Goal: Use online tool/utility

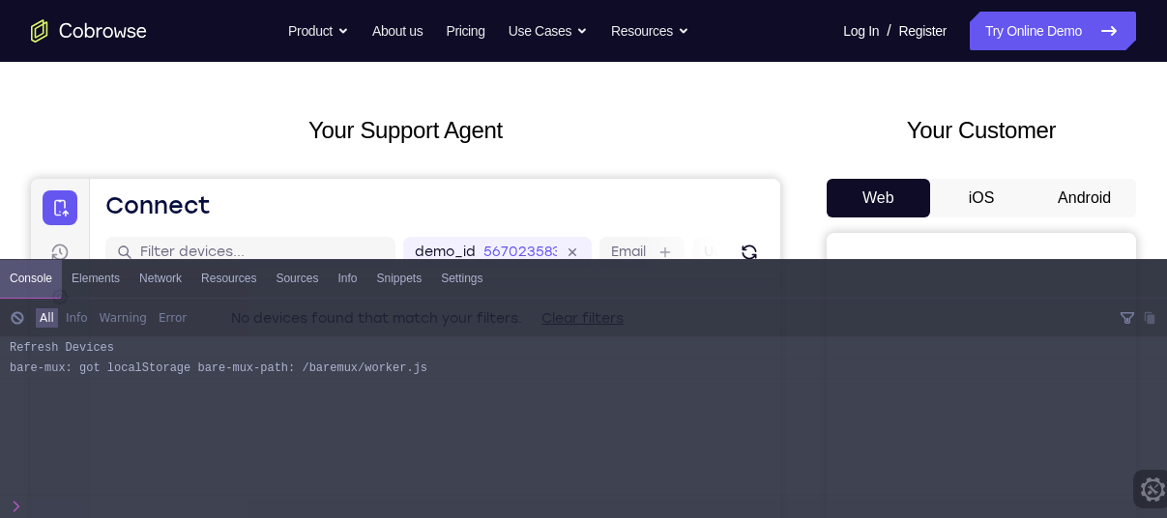
scroll to position [95, 0]
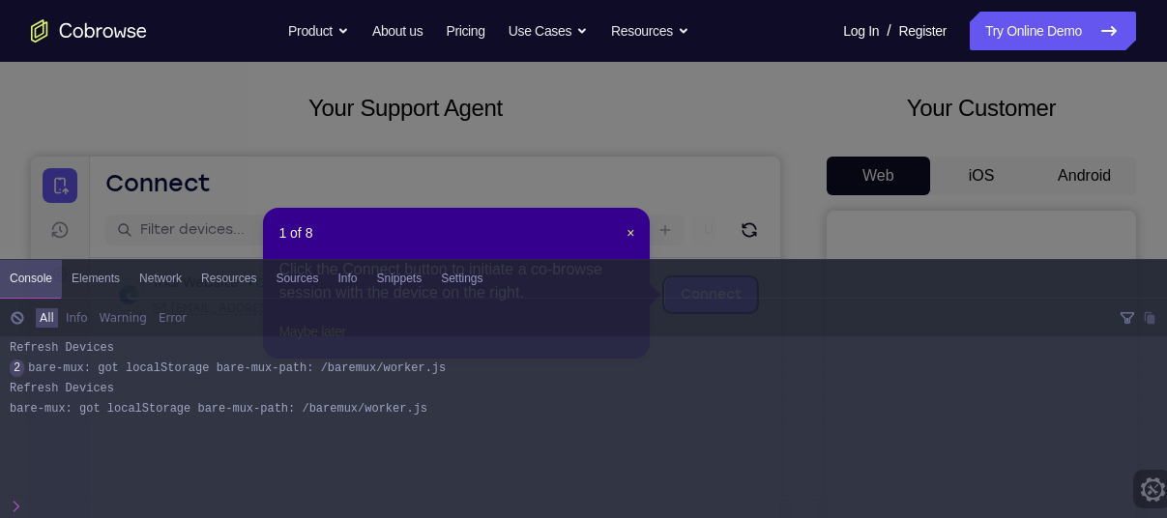
click at [822, 119] on icon at bounding box center [590, 259] width 1181 height 518
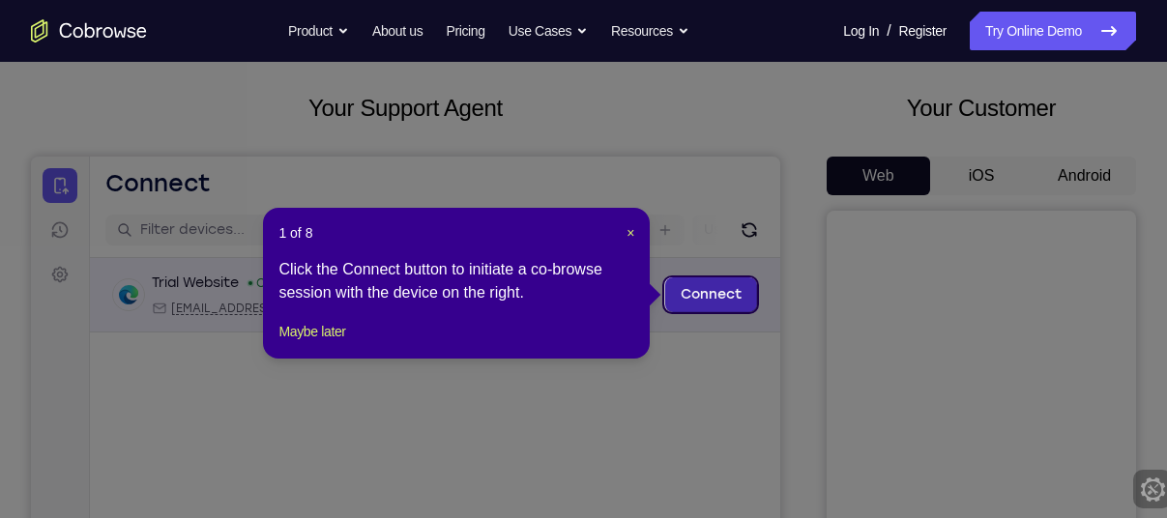
click at [729, 282] on link "Connect" at bounding box center [711, 294] width 92 height 35
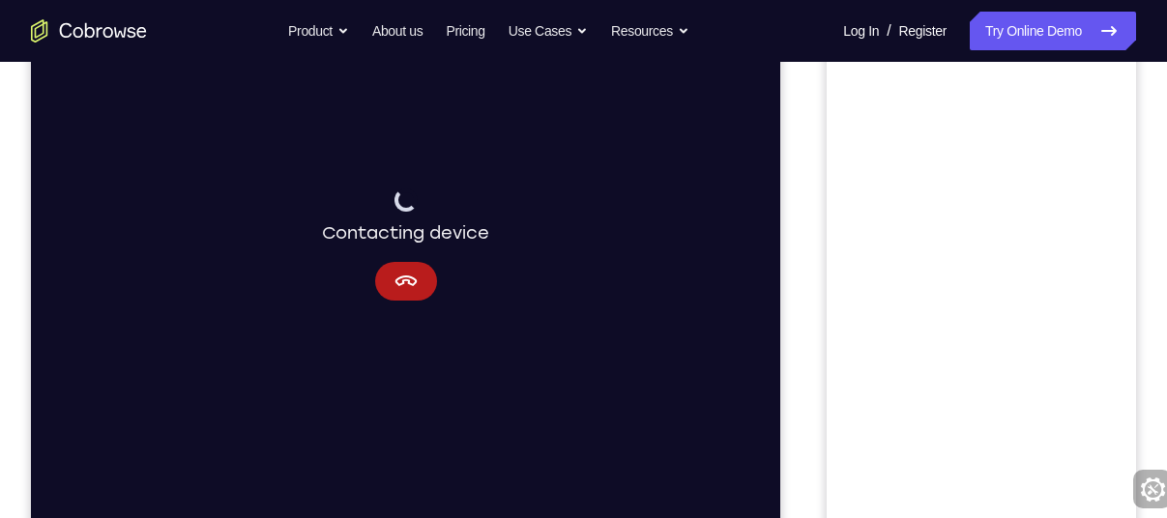
scroll to position [332, 0]
click at [408, 276] on icon "Cancel" at bounding box center [405, 280] width 22 height 11
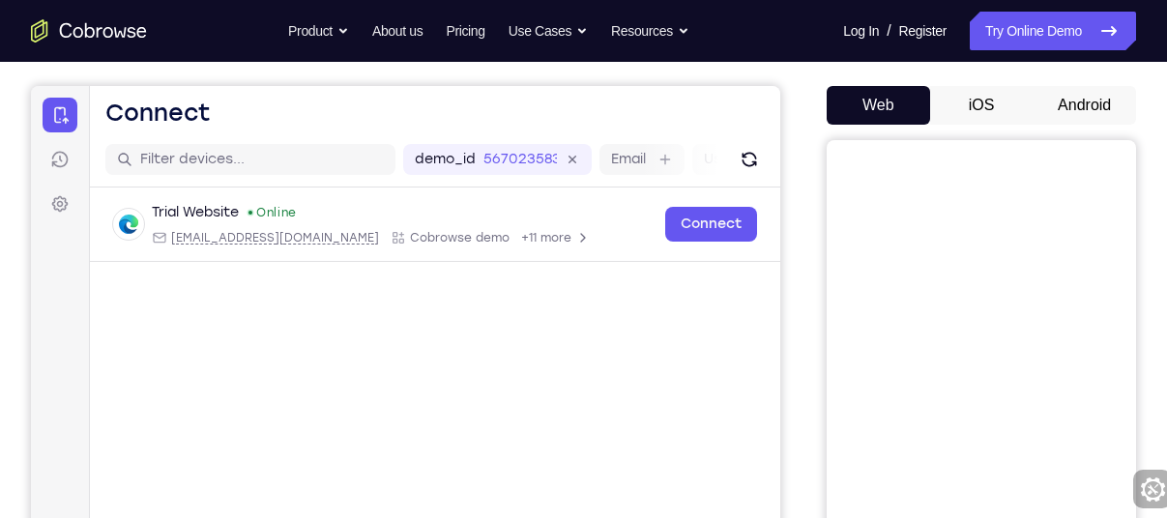
scroll to position [166, 0]
click at [1059, 100] on button "Android" at bounding box center [1083, 104] width 103 height 39
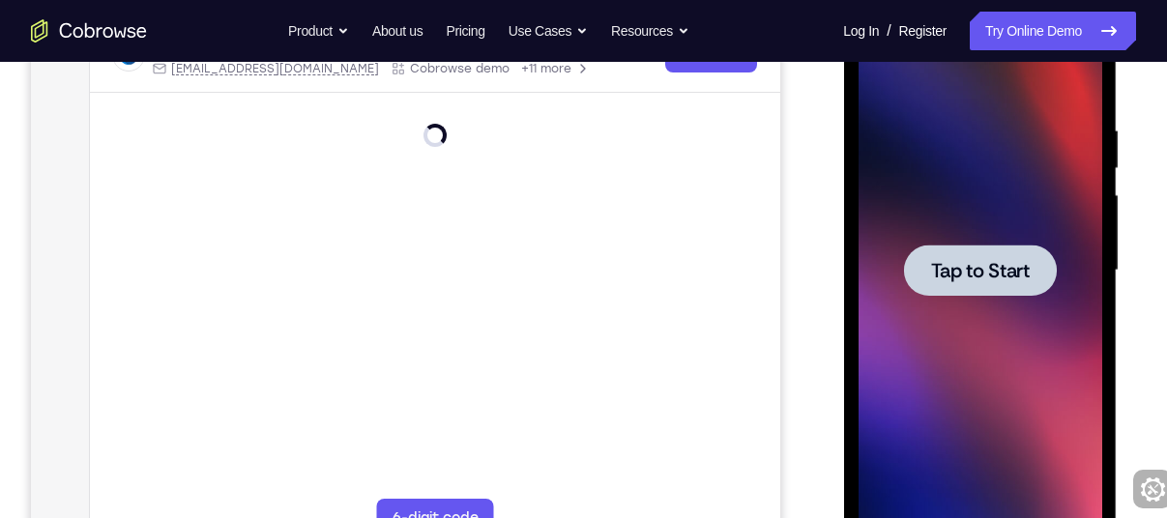
scroll to position [0, 0]
click at [935, 277] on span "Tap to Start" at bounding box center [979, 270] width 99 height 19
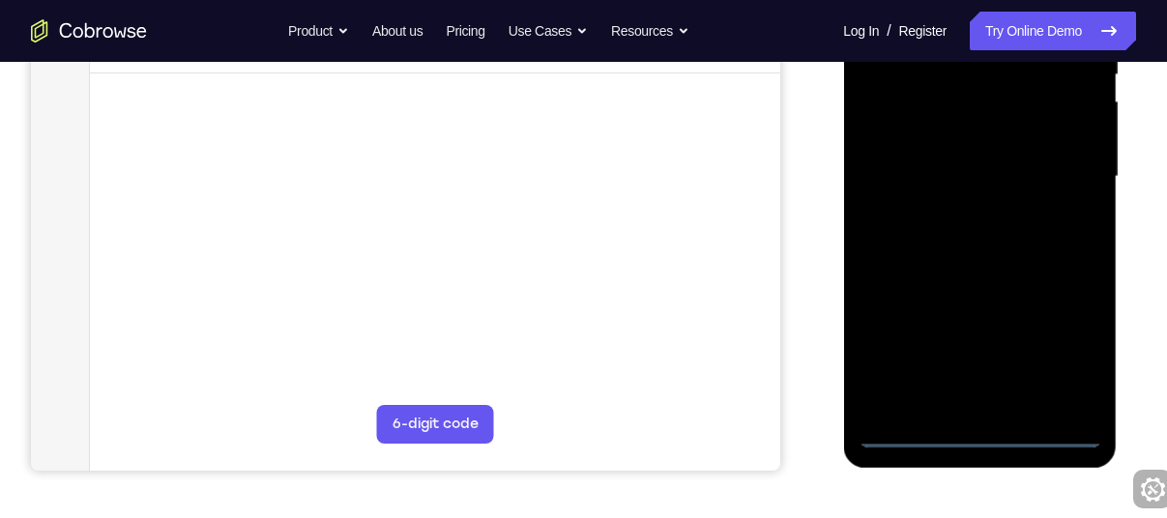
scroll to position [430, 0]
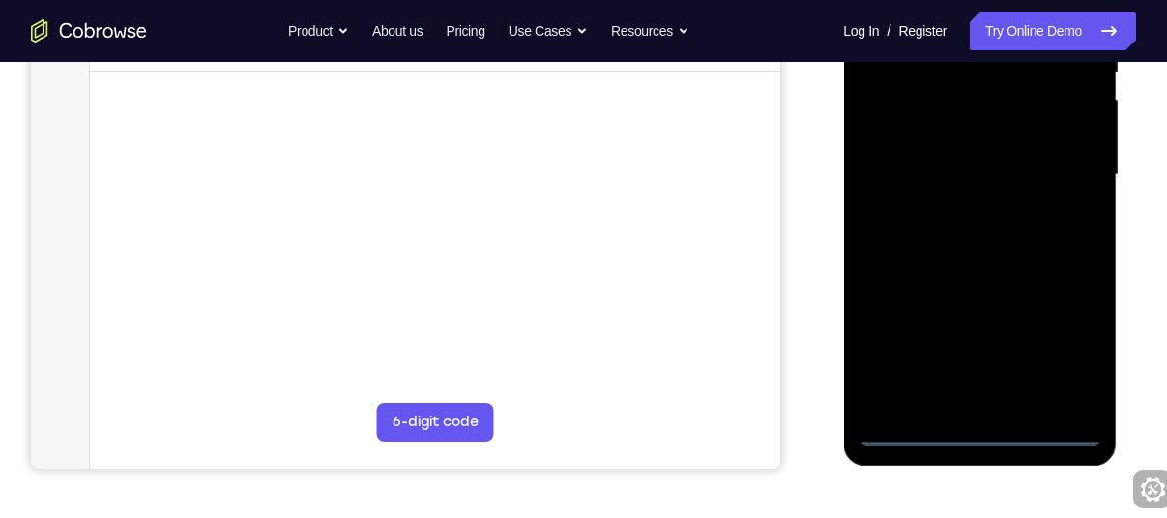
click at [972, 431] on div at bounding box center [979, 174] width 244 height 541
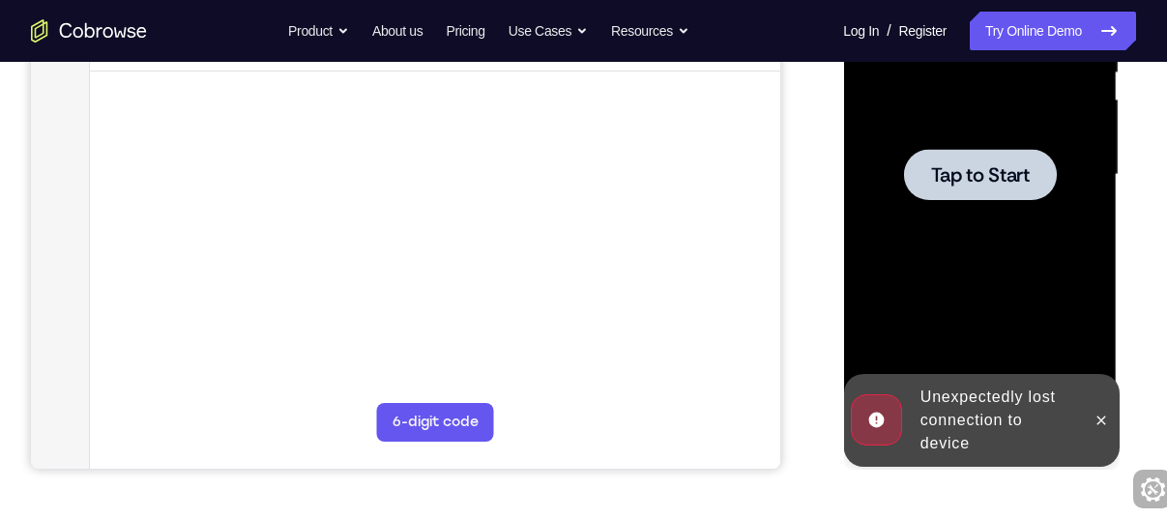
click at [975, 199] on div at bounding box center [979, 174] width 153 height 51
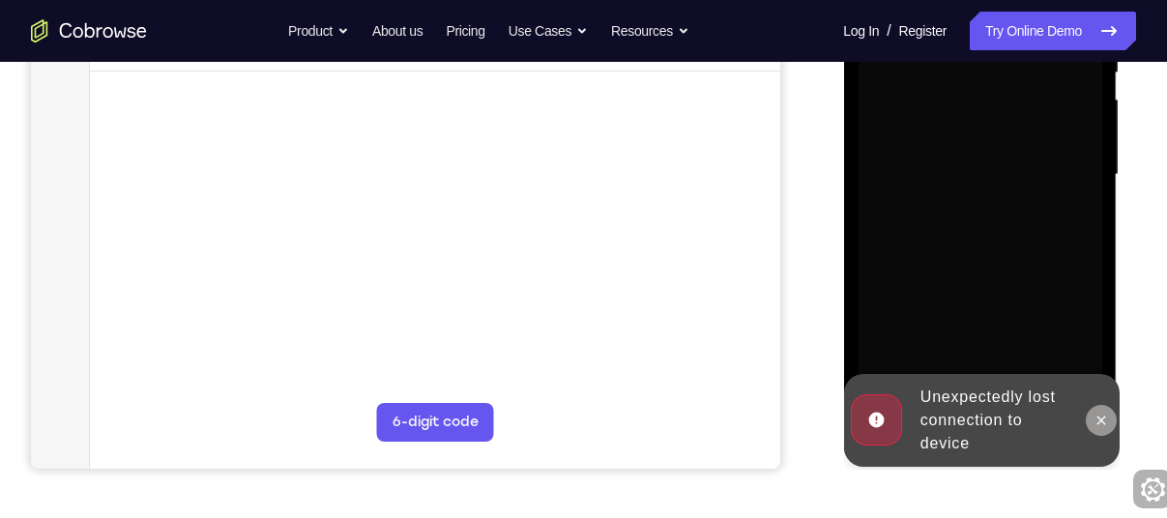
click at [1101, 417] on icon at bounding box center [1099, 420] width 15 height 15
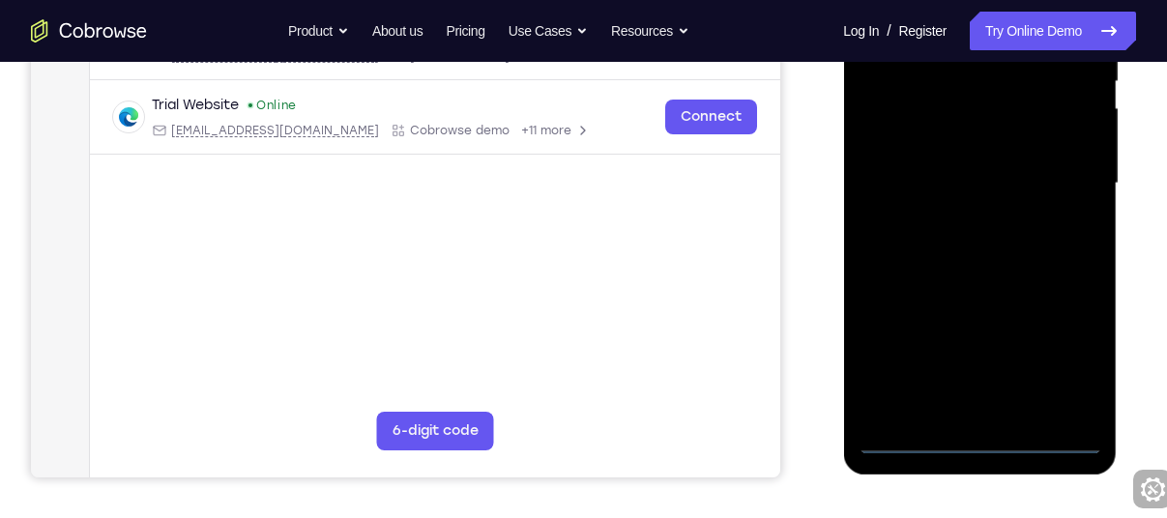
scroll to position [422, 0]
click at [978, 437] on div at bounding box center [979, 182] width 244 height 541
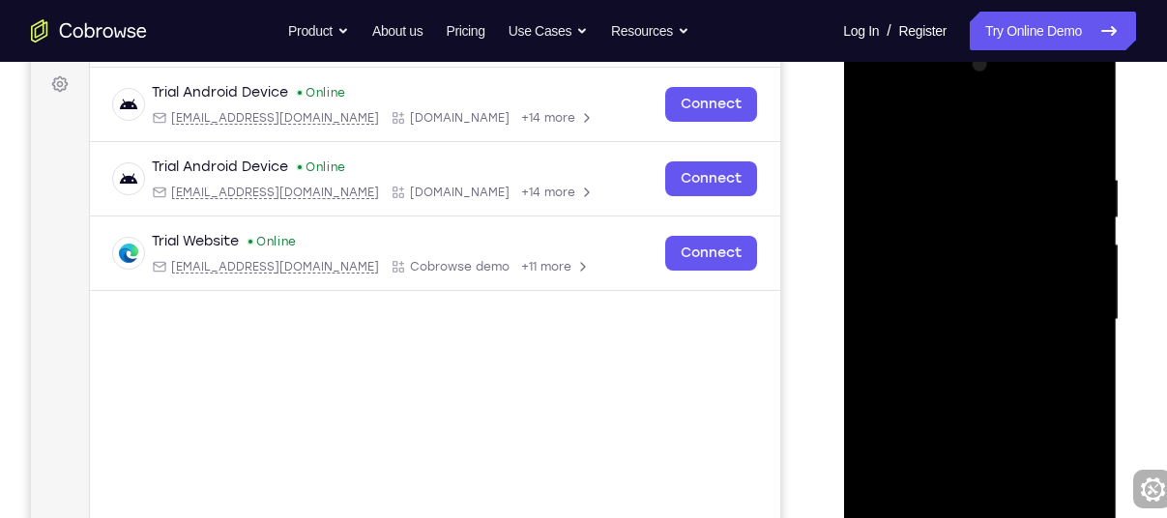
scroll to position [281, 0]
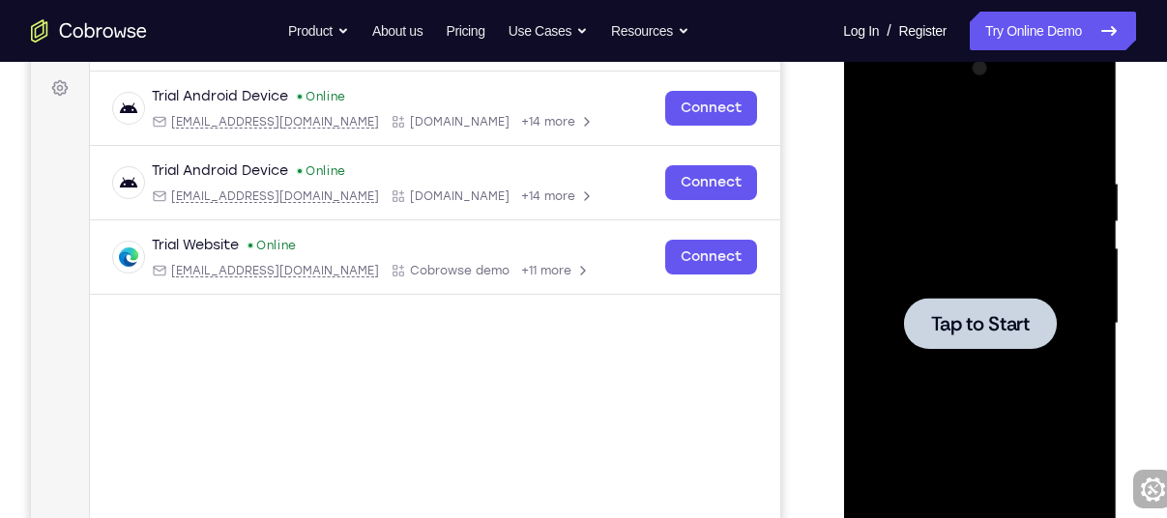
click at [948, 333] on span "Tap to Start" at bounding box center [979, 323] width 99 height 19
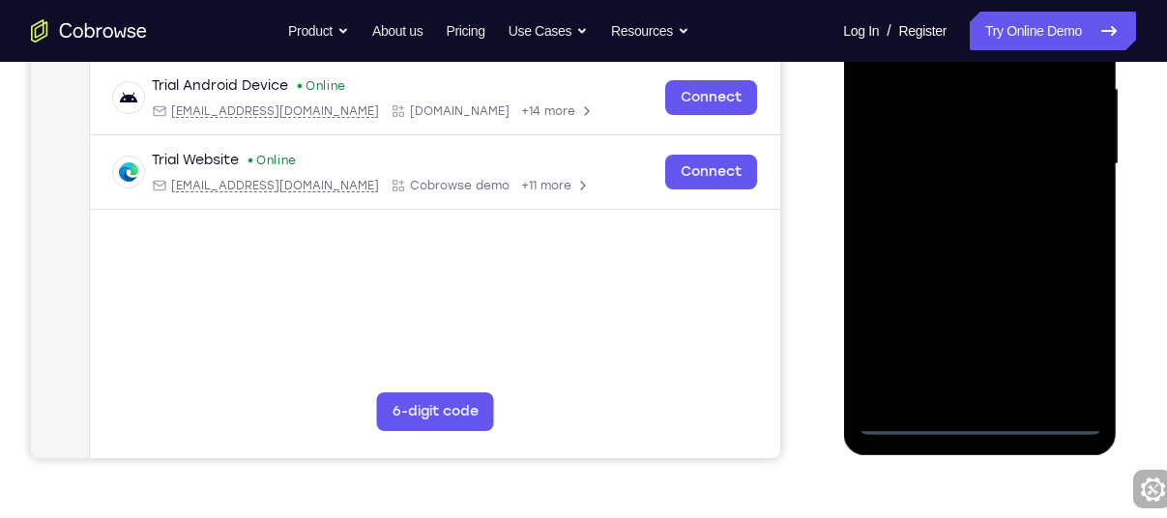
scroll to position [442, 0]
click at [973, 426] on div at bounding box center [979, 163] width 244 height 541
click at [1051, 342] on div at bounding box center [979, 163] width 244 height 541
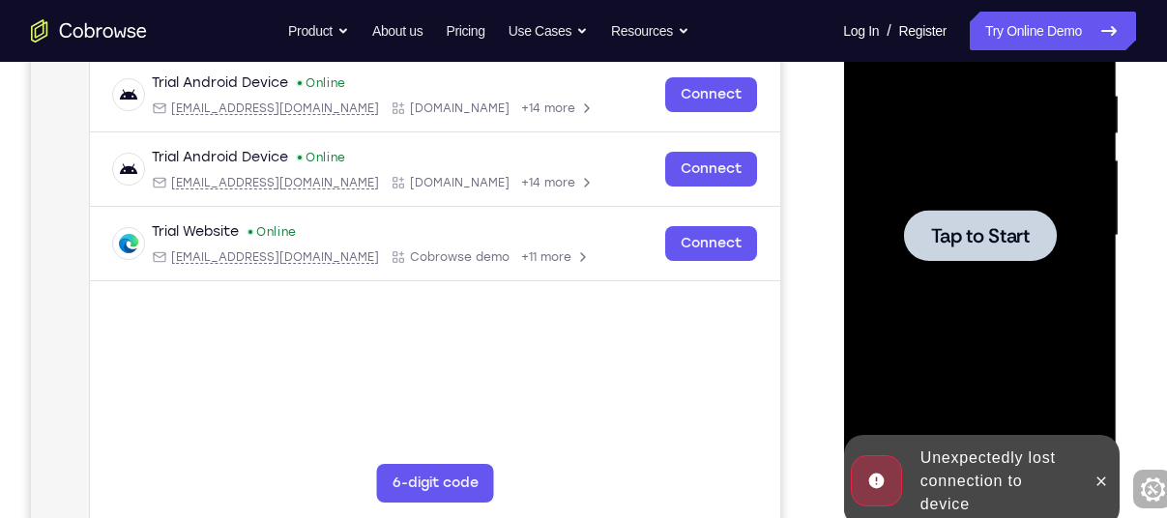
scroll to position [381, 0]
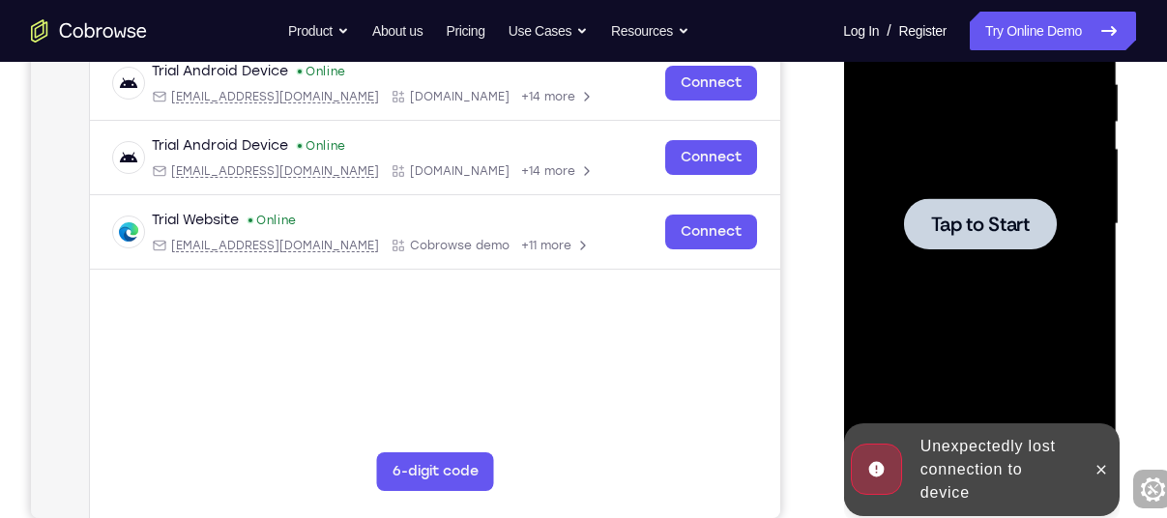
click at [994, 222] on span "Tap to Start" at bounding box center [979, 224] width 99 height 19
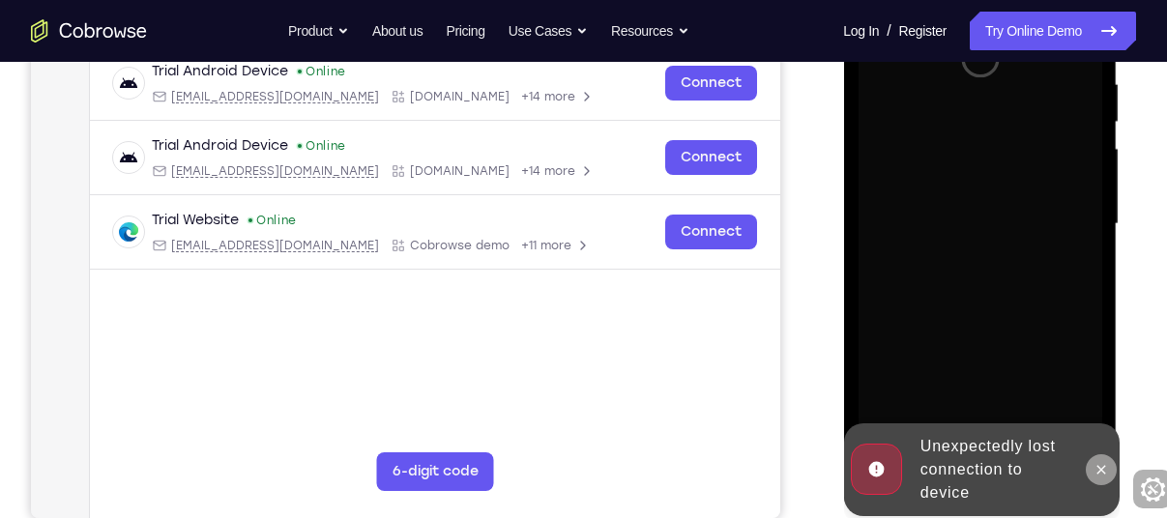
click at [1105, 477] on button at bounding box center [1100, 469] width 31 height 31
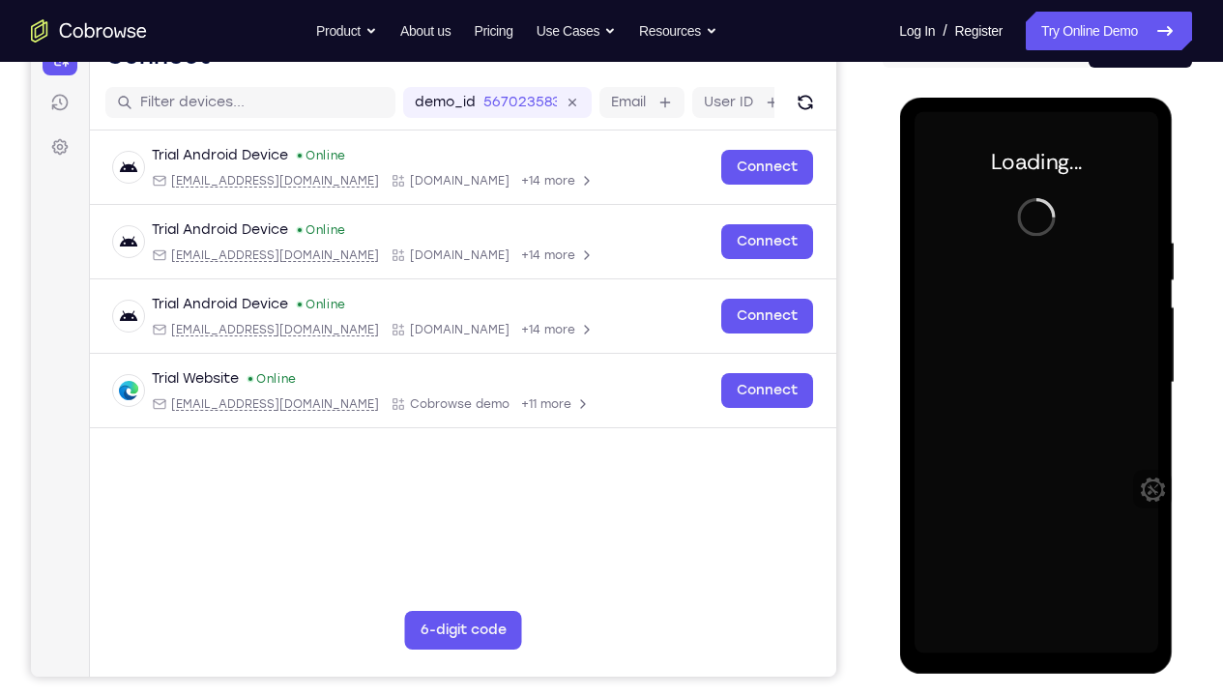
scroll to position [223, 0]
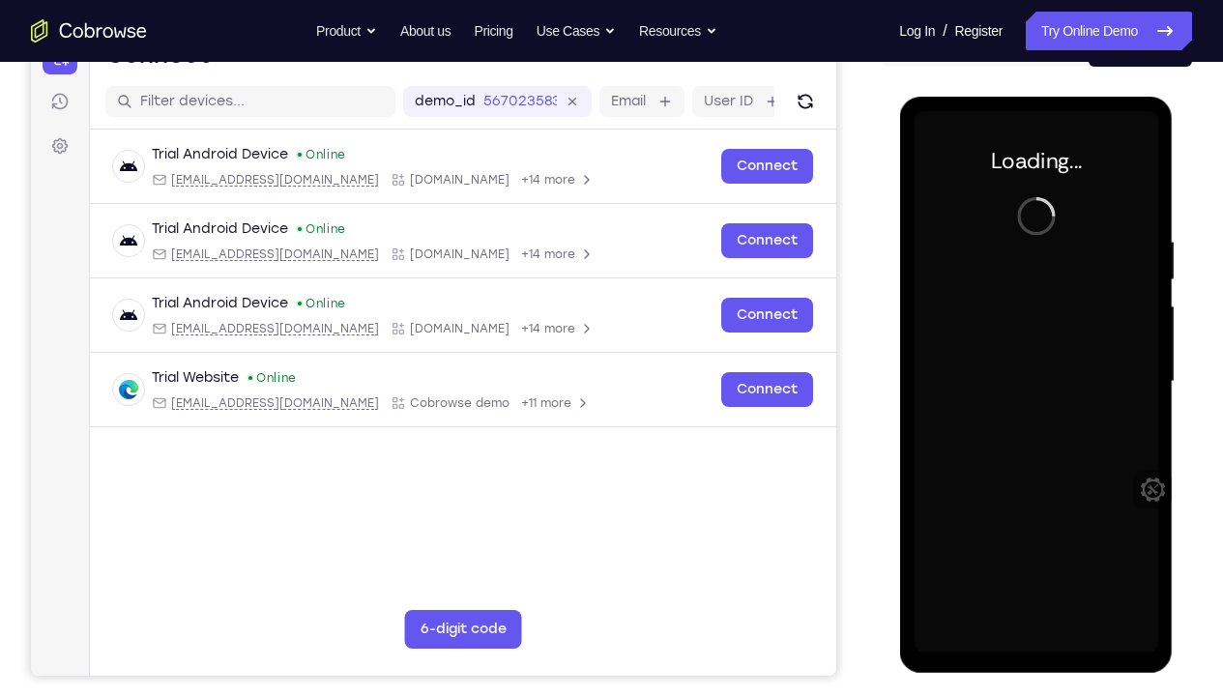
click at [1056, 158] on div at bounding box center [1036, 381] width 244 height 541
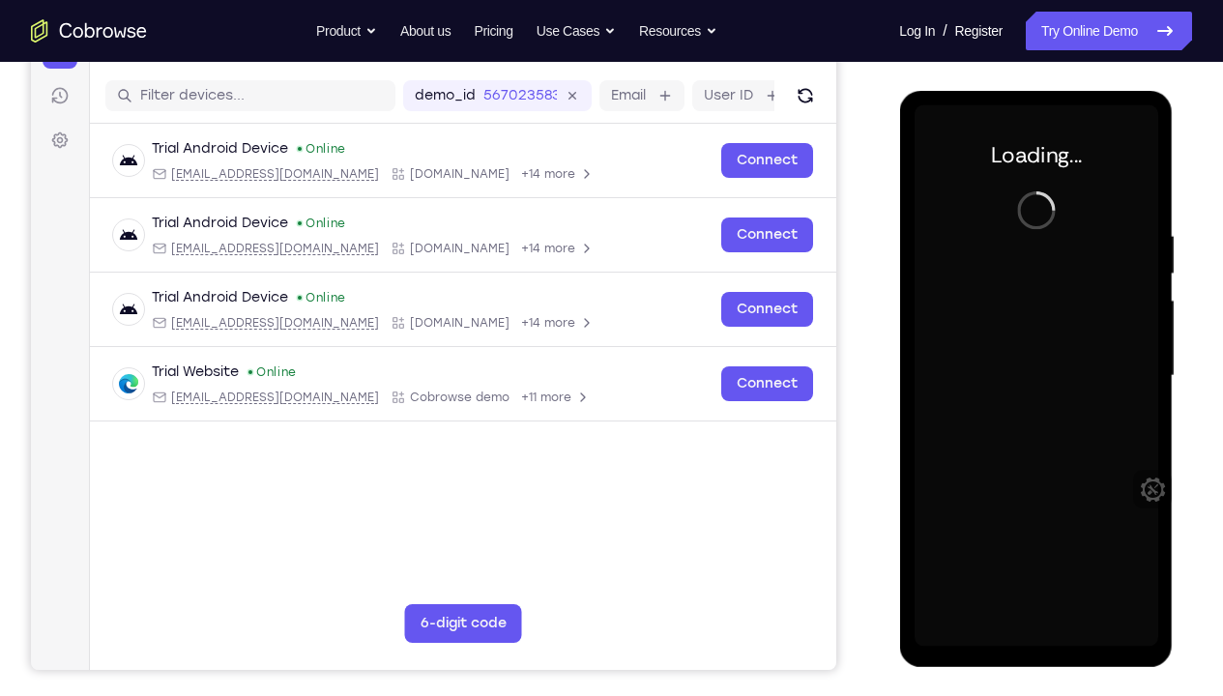
scroll to position [108, 0]
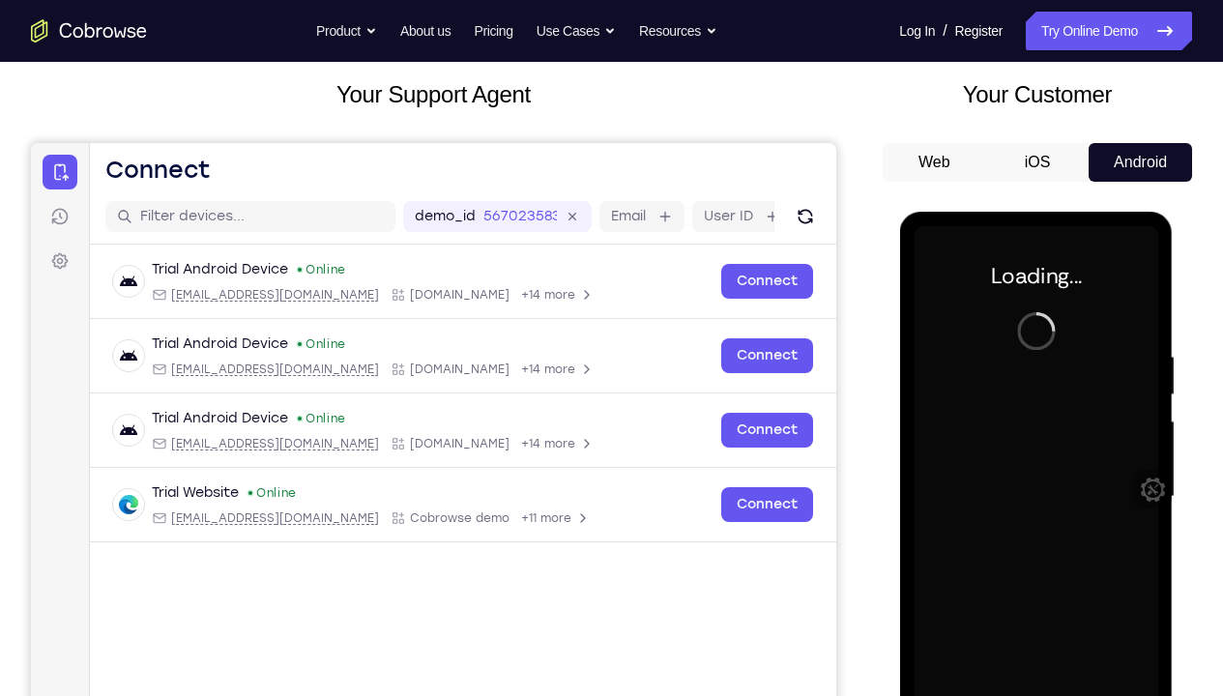
click at [1034, 286] on div at bounding box center [1036, 496] width 244 height 541
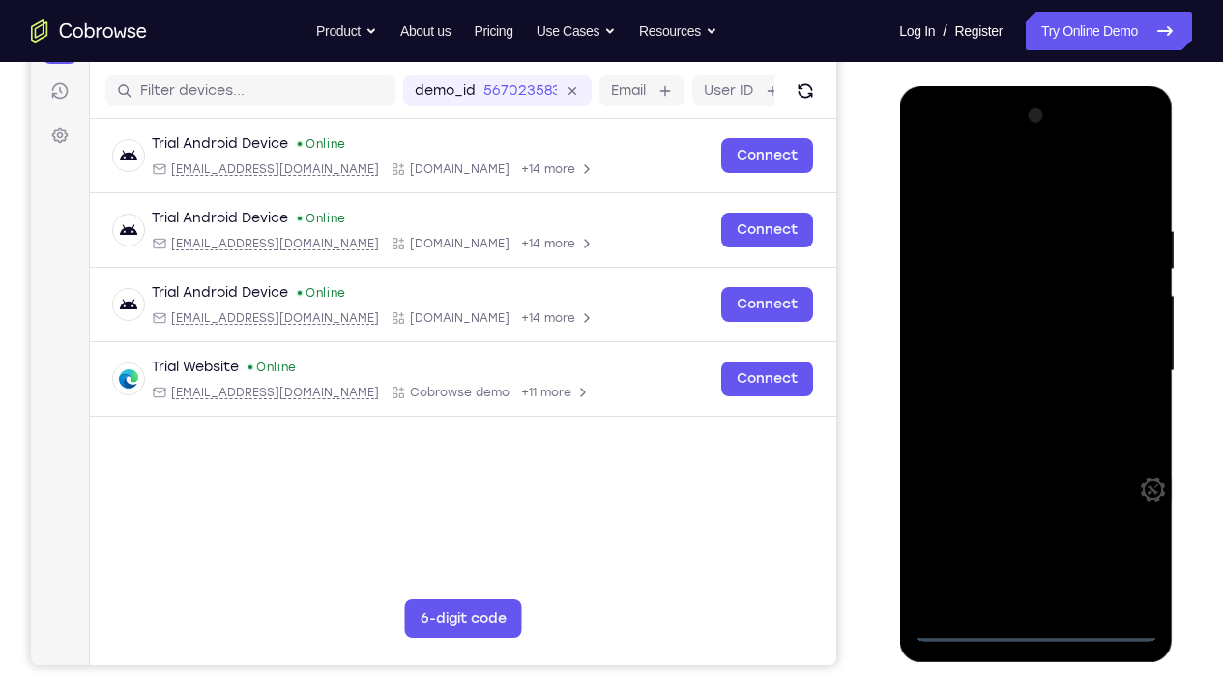
scroll to position [235, 0]
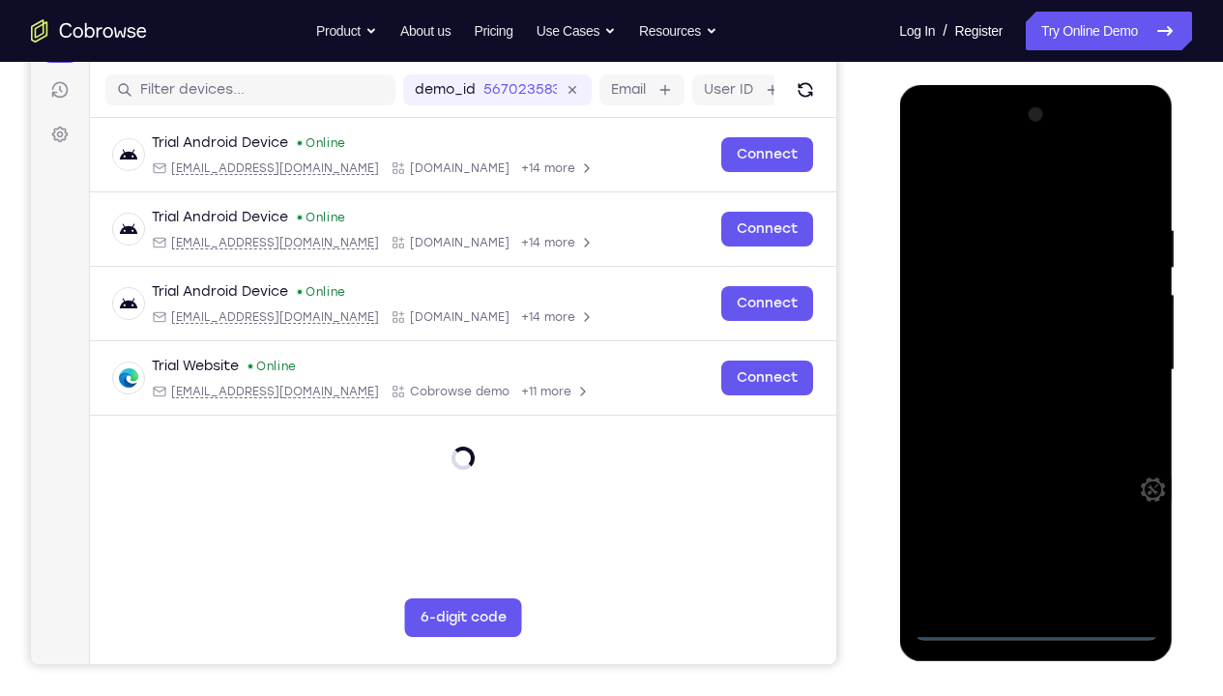
click at [1031, 517] on div at bounding box center [1036, 370] width 244 height 541
click at [1132, 517] on div at bounding box center [1036, 370] width 244 height 541
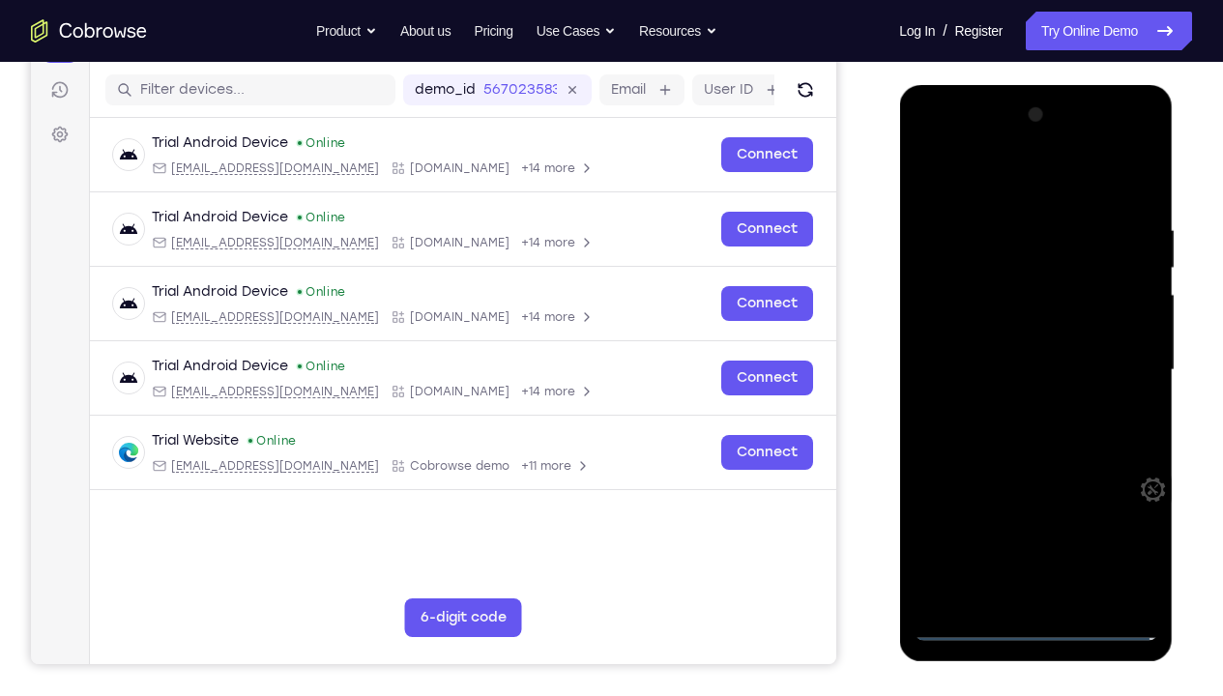
click at [931, 140] on div at bounding box center [1036, 370] width 244 height 541
click at [949, 311] on div at bounding box center [1036, 370] width 244 height 541
click at [995, 376] on div at bounding box center [1036, 370] width 244 height 541
click at [1006, 337] on div at bounding box center [1036, 370] width 244 height 541
click at [1003, 376] on div at bounding box center [1036, 370] width 244 height 541
